Goal: Task Accomplishment & Management: Complete application form

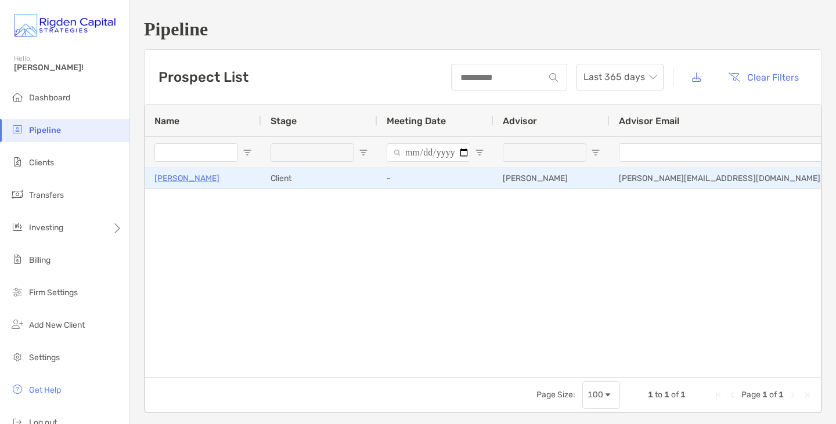
click at [230, 179] on div "[PERSON_NAME]" at bounding box center [202, 178] width 97 height 19
click at [199, 178] on p "[PERSON_NAME]" at bounding box center [186, 178] width 65 height 15
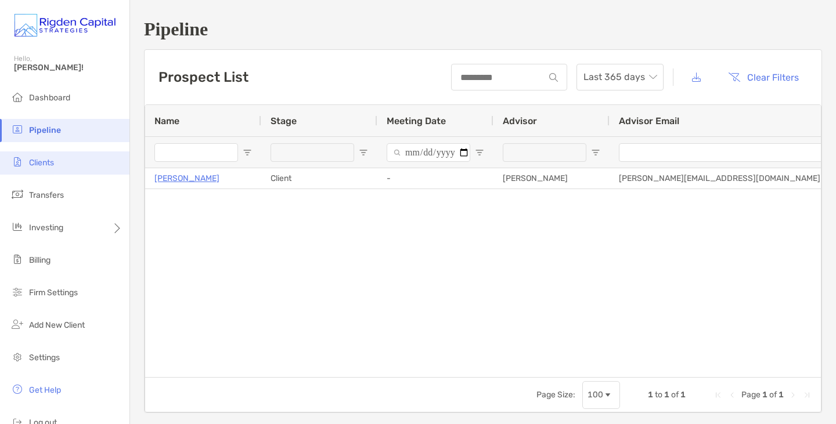
click at [66, 158] on li "Clients" at bounding box center [64, 162] width 129 height 23
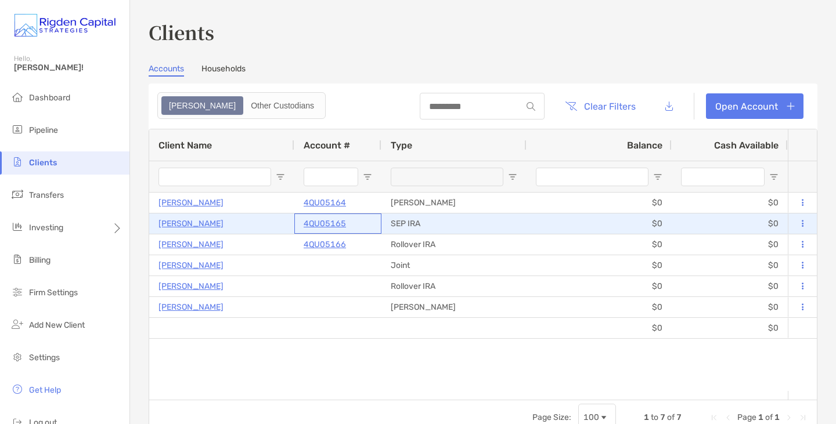
click at [338, 227] on p "4QU05165" at bounding box center [324, 223] width 42 height 15
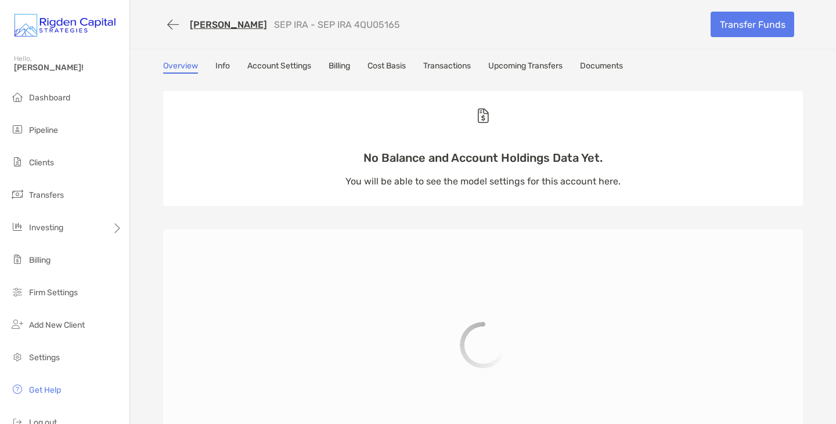
click at [536, 65] on link "Upcoming Transfers" at bounding box center [525, 67] width 74 height 13
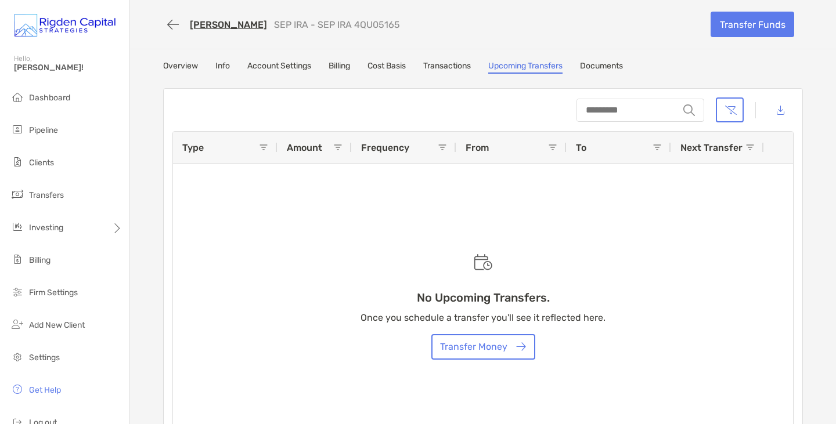
click at [602, 66] on link "Documents" at bounding box center [601, 67] width 43 height 13
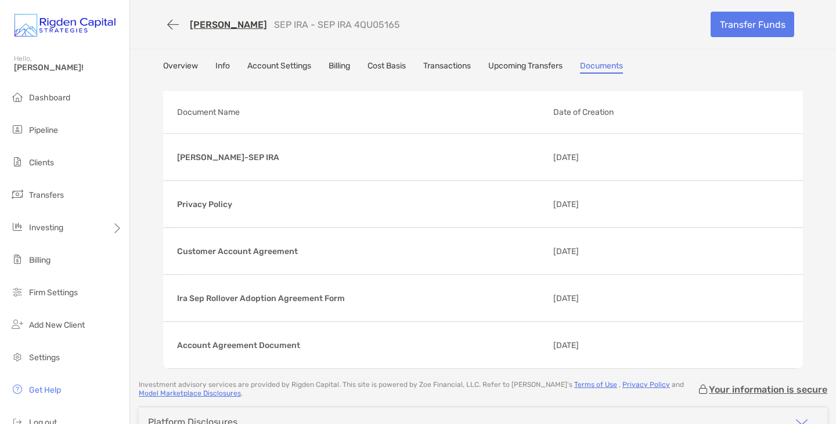
click at [179, 71] on link "Overview" at bounding box center [180, 67] width 35 height 13
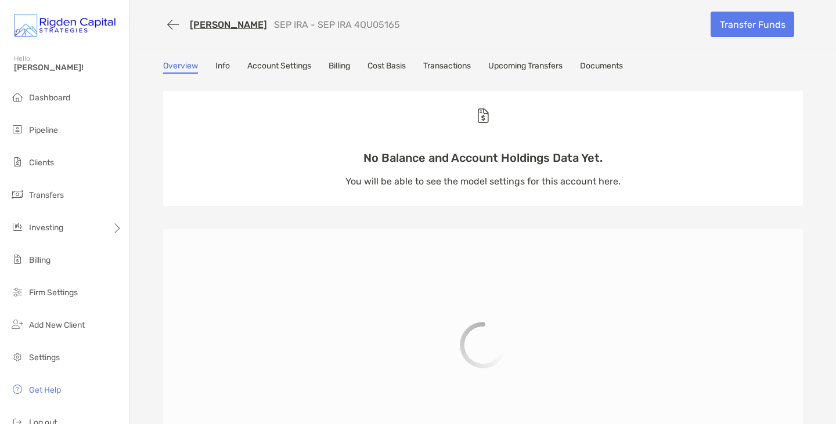
click at [237, 20] on link "[PERSON_NAME]" at bounding box center [228, 24] width 77 height 11
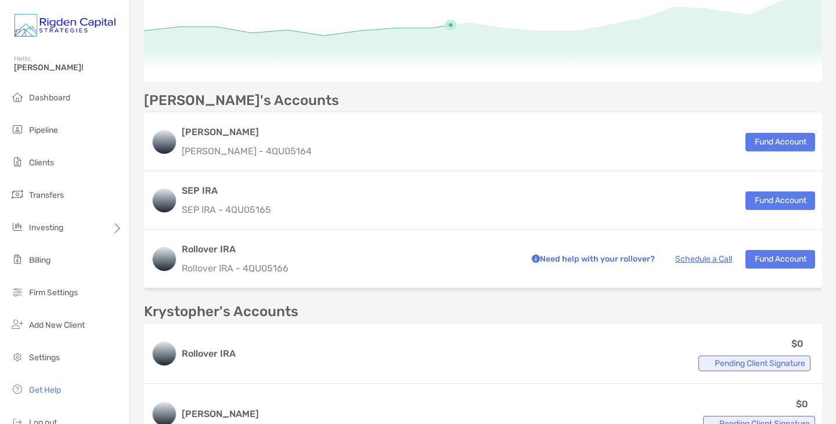
scroll to position [234, 0]
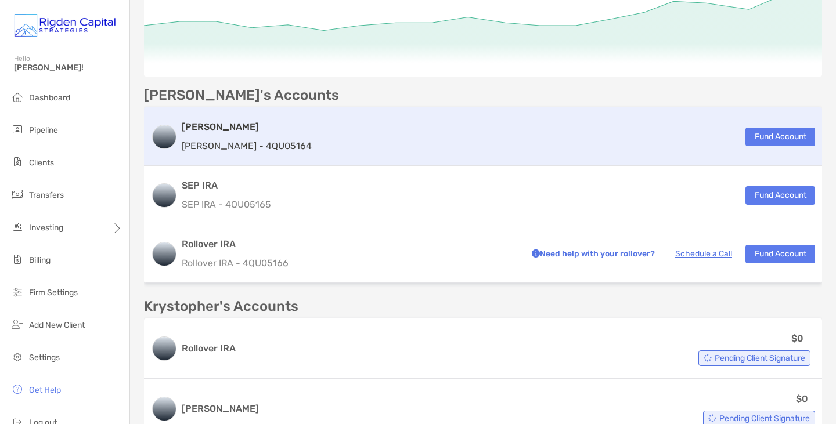
click at [262, 145] on p "Roth IRA - 4QU05164" at bounding box center [247, 146] width 130 height 15
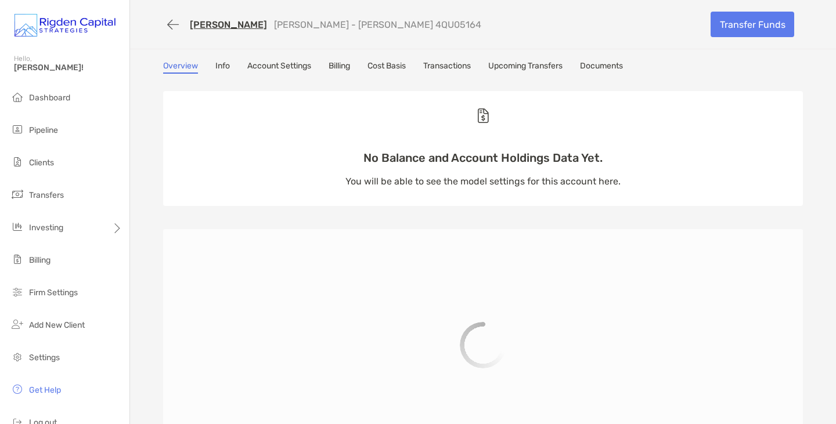
click at [543, 67] on link "Upcoming Transfers" at bounding box center [525, 67] width 74 height 13
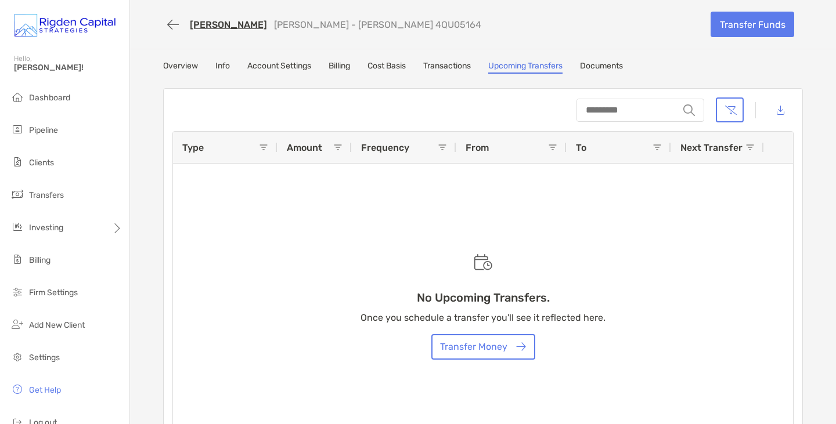
click at [179, 66] on link "Overview" at bounding box center [180, 67] width 35 height 13
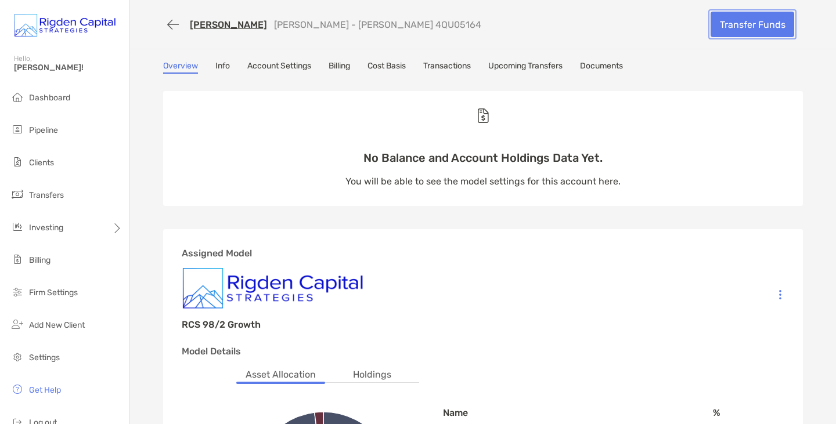
click at [740, 26] on link "Transfer Funds" at bounding box center [752, 25] width 84 height 26
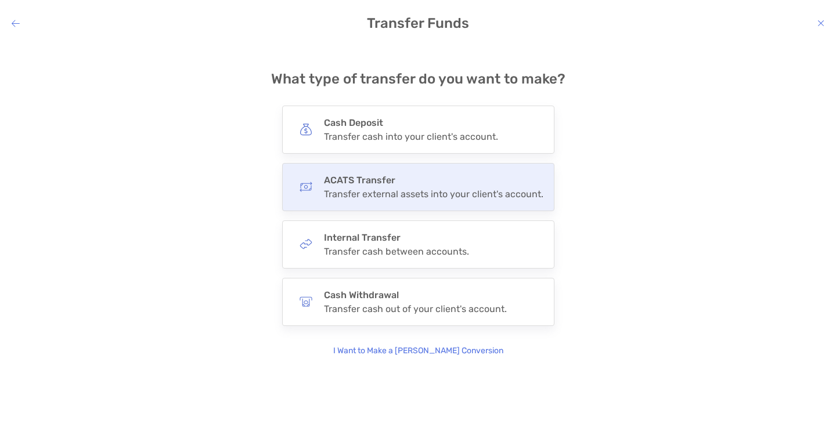
click at [372, 182] on h4 "ACATS Transfer" at bounding box center [433, 180] width 219 height 11
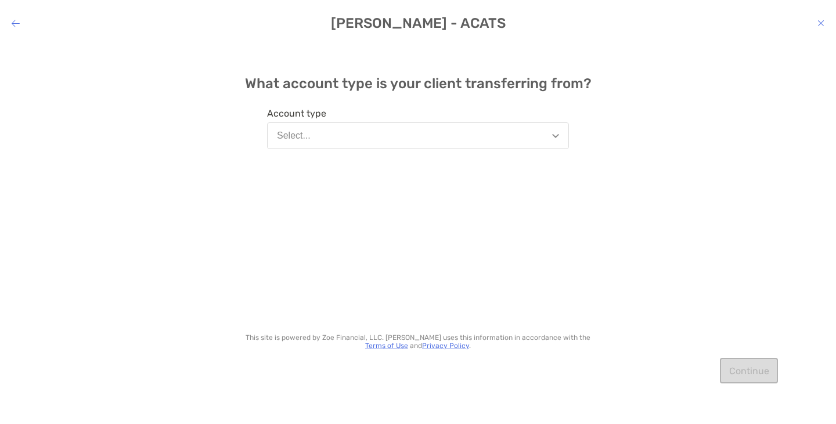
click at [824, 25] on h4 "Emily Dyer Wolfe - ACATS" at bounding box center [418, 23] width 836 height 16
click at [823, 24] on icon "modal" at bounding box center [820, 23] width 7 height 9
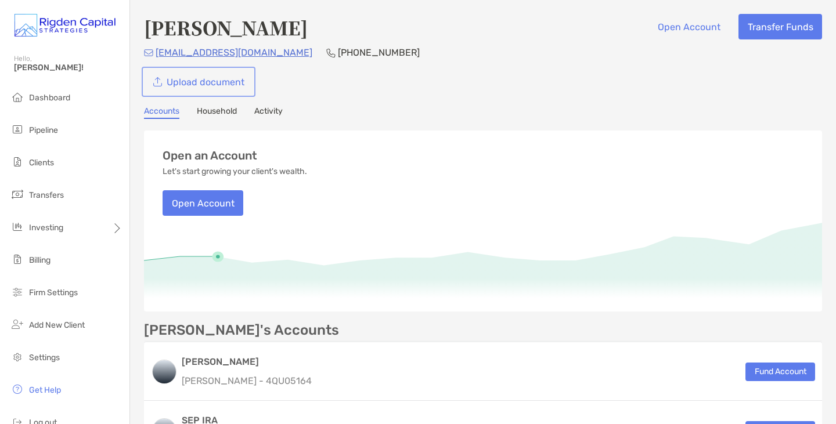
drag, startPoint x: 0, startPoint y: 0, endPoint x: 212, endPoint y: 81, distance: 227.4
click at [212, 81] on link "Upload document" at bounding box center [198, 82] width 109 height 26
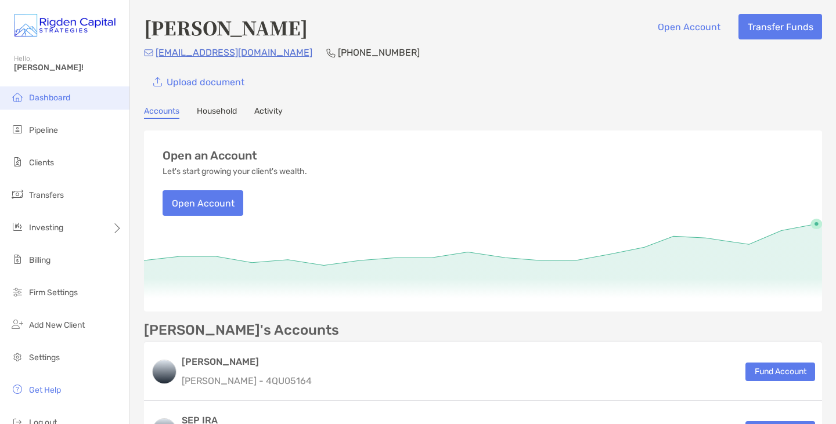
click at [76, 103] on li "Dashboard" at bounding box center [64, 97] width 129 height 23
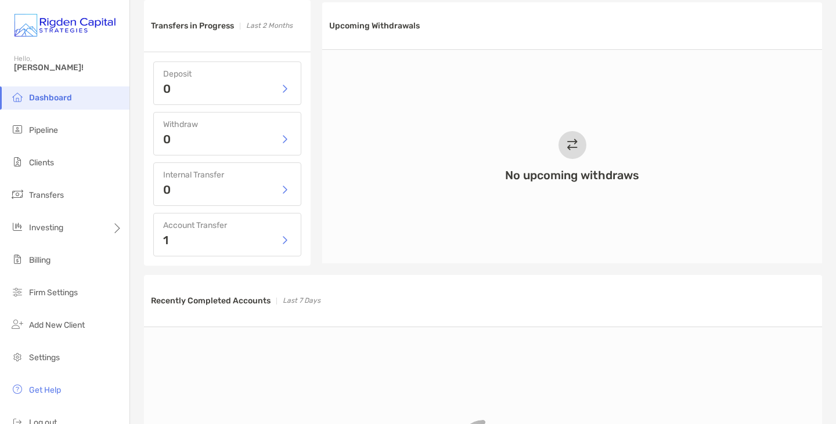
scroll to position [537, 0]
click at [72, 125] on li "Pipeline" at bounding box center [64, 130] width 129 height 23
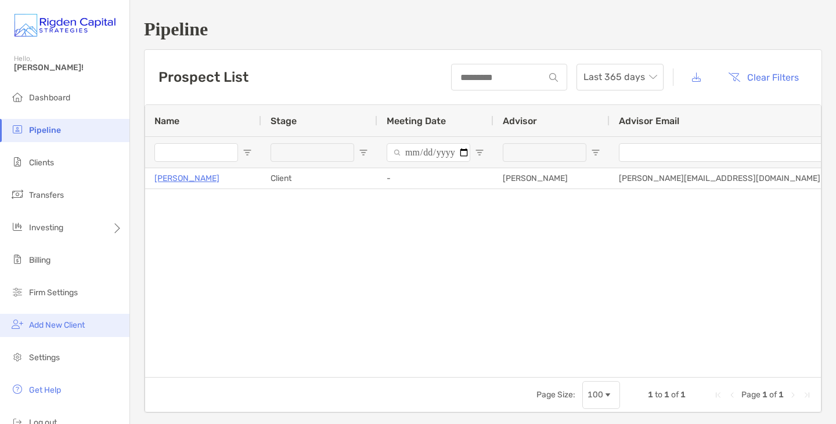
click at [73, 319] on li "Add New Client" at bounding box center [64, 325] width 129 height 23
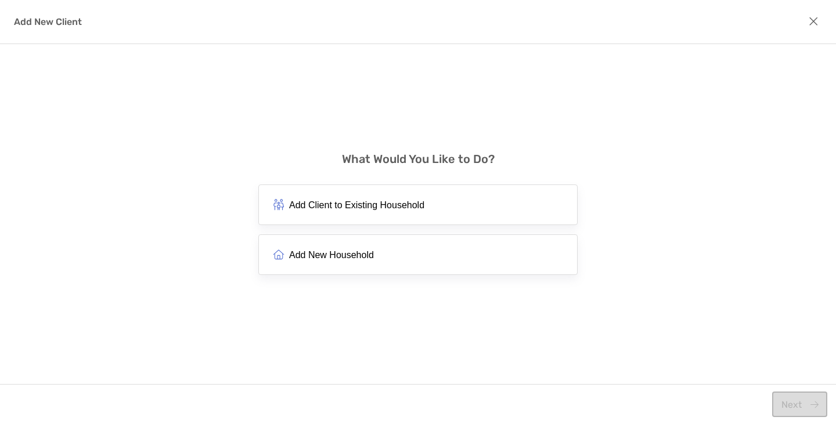
click at [338, 268] on button "Add New Household" at bounding box center [417, 254] width 319 height 41
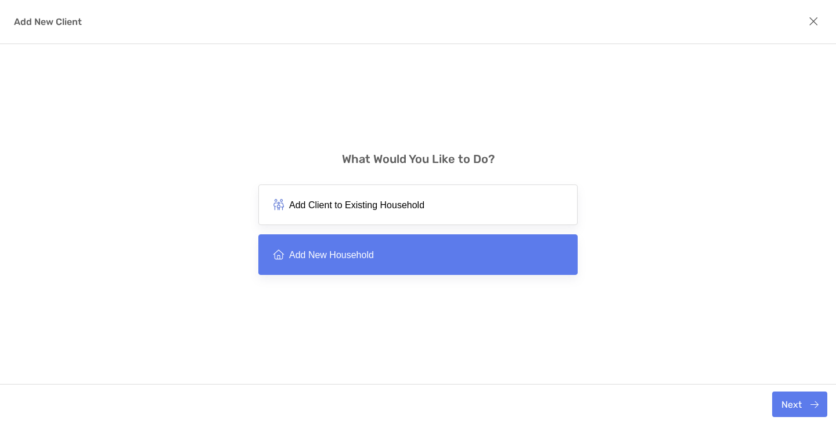
click at [793, 391] on div "Next" at bounding box center [418, 404] width 836 height 40
click at [800, 400] on button "Next" at bounding box center [799, 405] width 55 height 26
